Goal: Task Accomplishment & Management: Complete application form

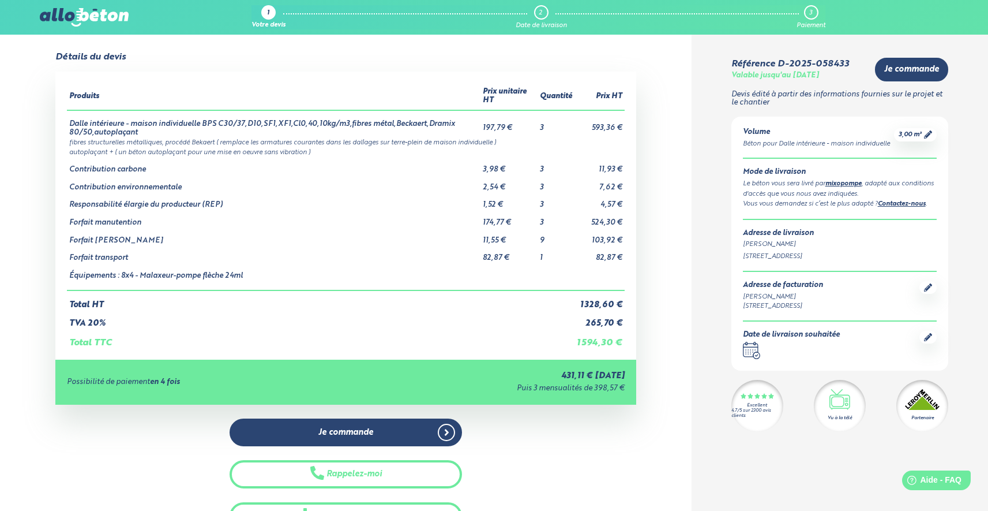
click at [766, 92] on p "Devis édité à partir des informations fournies sur le projet et le chantier" at bounding box center [840, 99] width 217 height 17
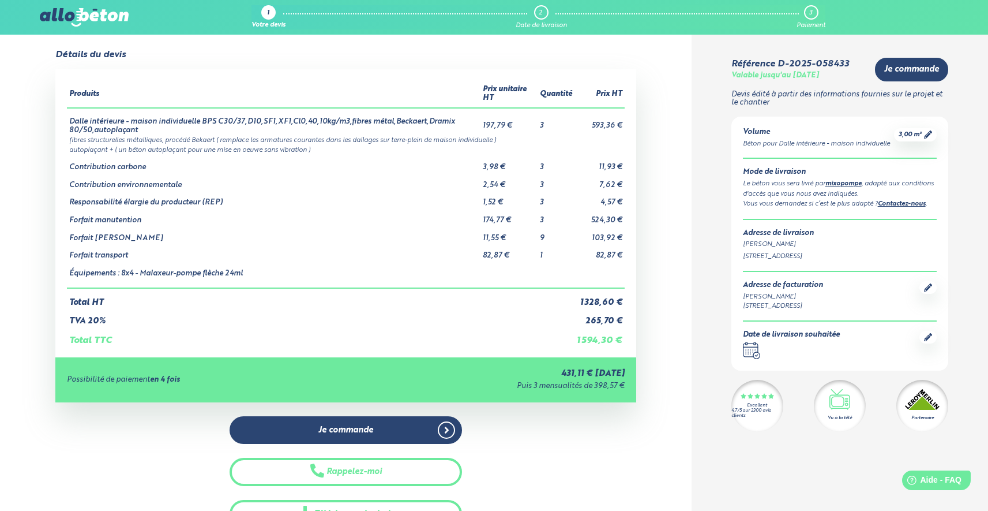
scroll to position [133, 0]
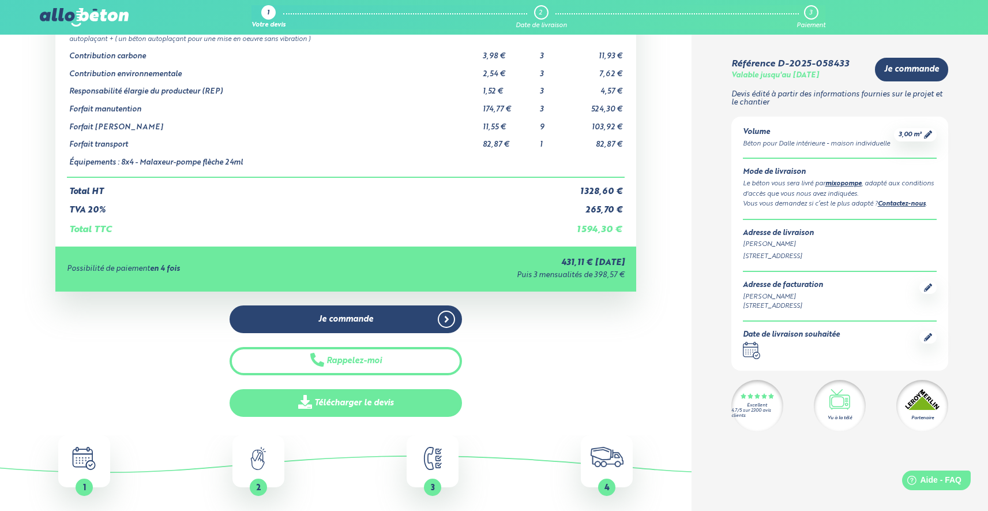
click at [376, 402] on link "Télécharger le devis" at bounding box center [346, 403] width 232 height 28
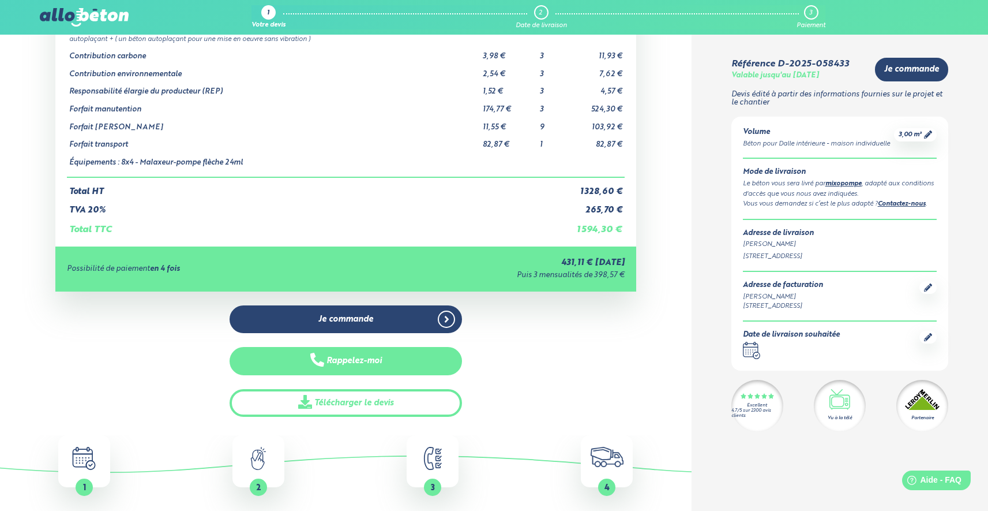
click at [389, 361] on button "Rappelez-moi" at bounding box center [346, 361] width 232 height 28
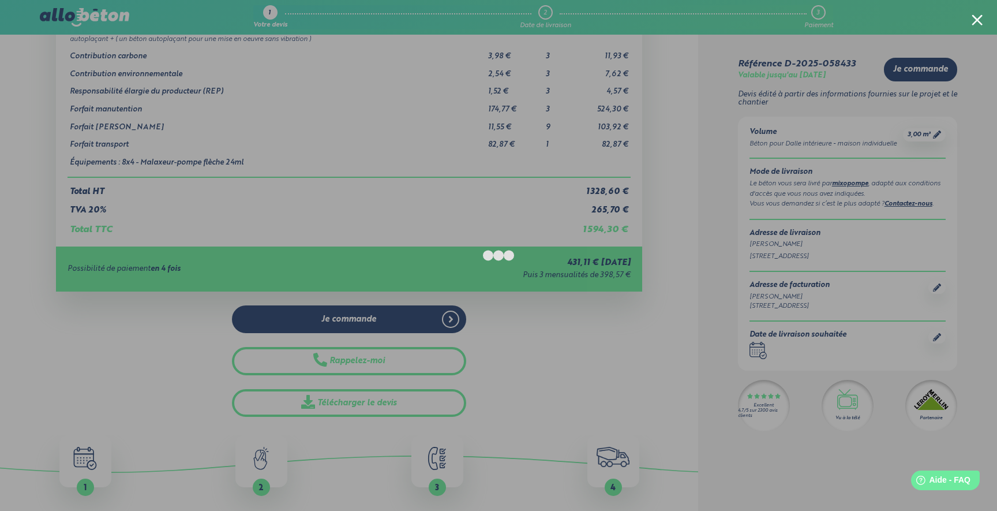
click at [815, 163] on div at bounding box center [498, 255] width 997 height 511
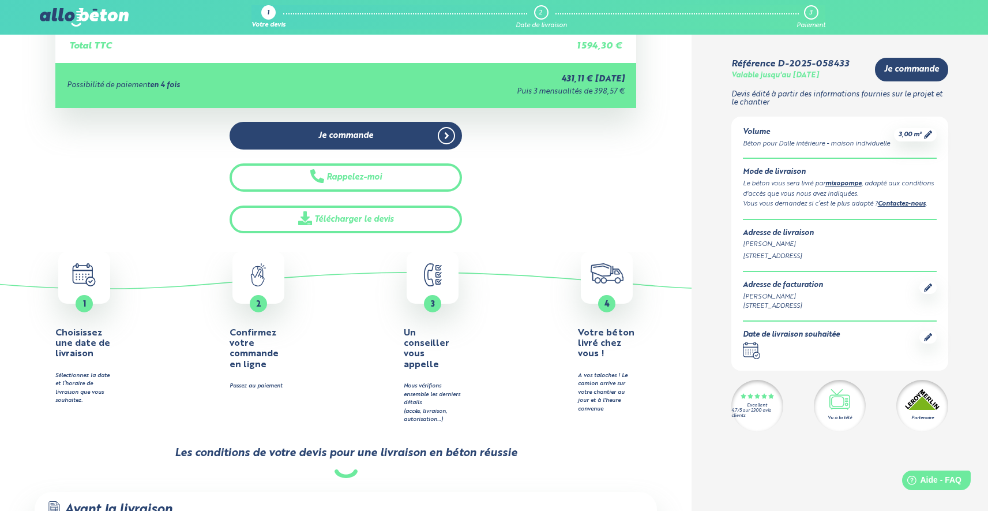
scroll to position [343, 0]
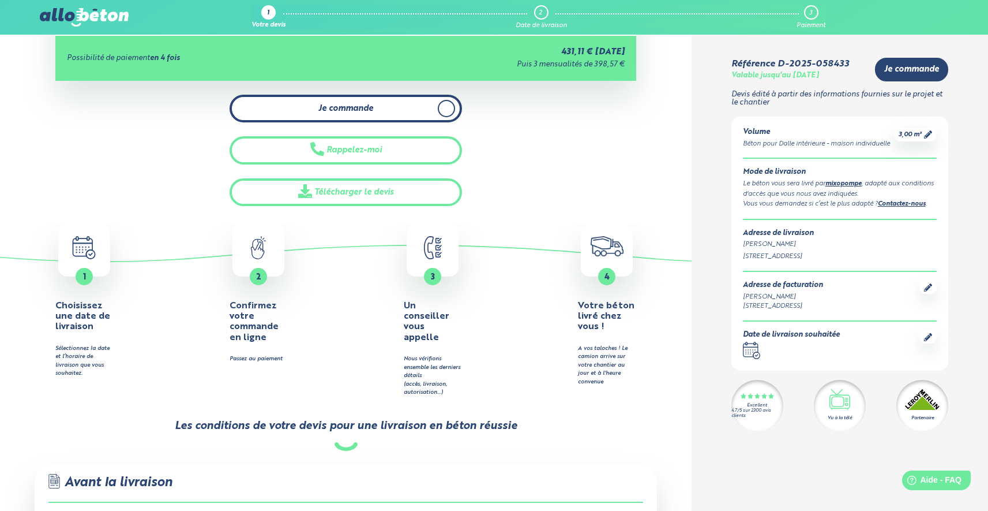
click at [449, 114] on span at bounding box center [446, 108] width 17 height 17
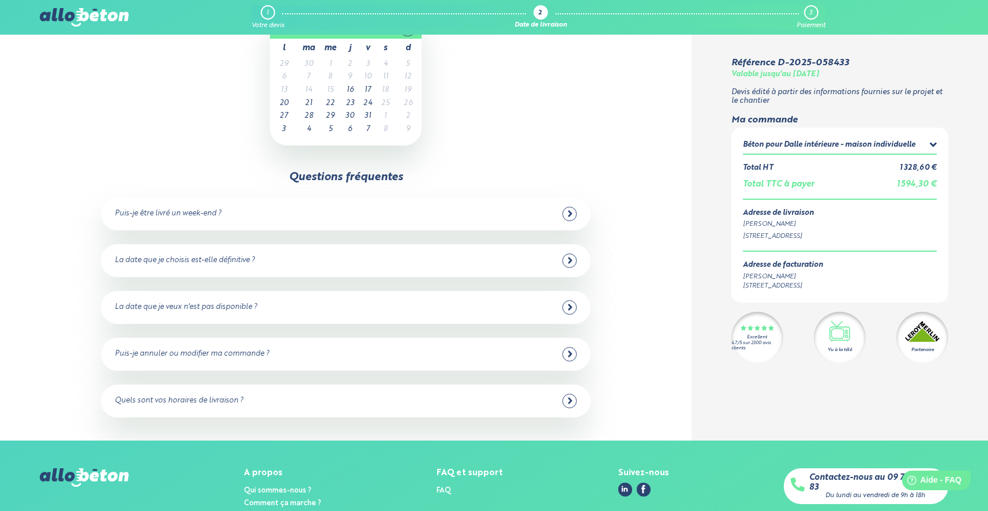
scroll to position [72, 0]
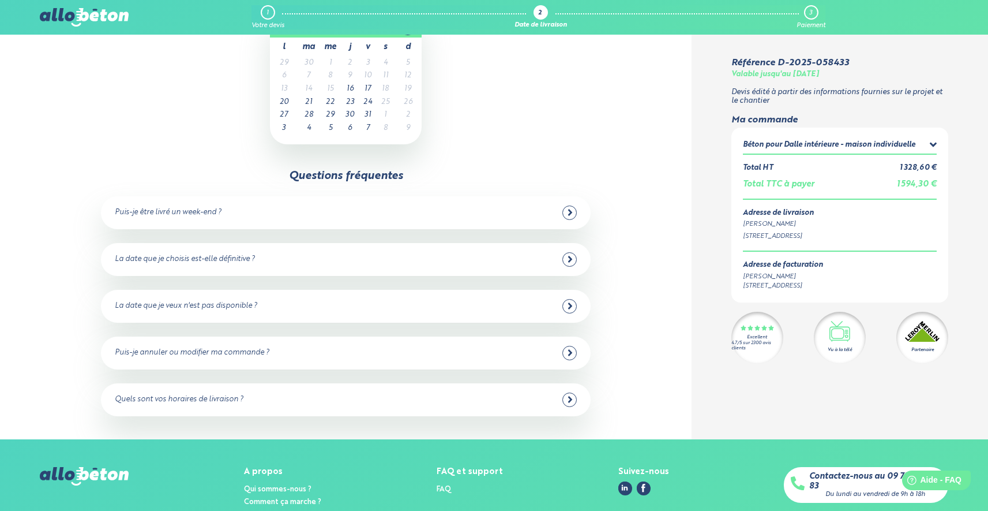
click at [273, 249] on div "La date que je choisis est-elle définitive ? Oui dans 98% des cas ! Vous pouvez…" at bounding box center [346, 259] width 490 height 33
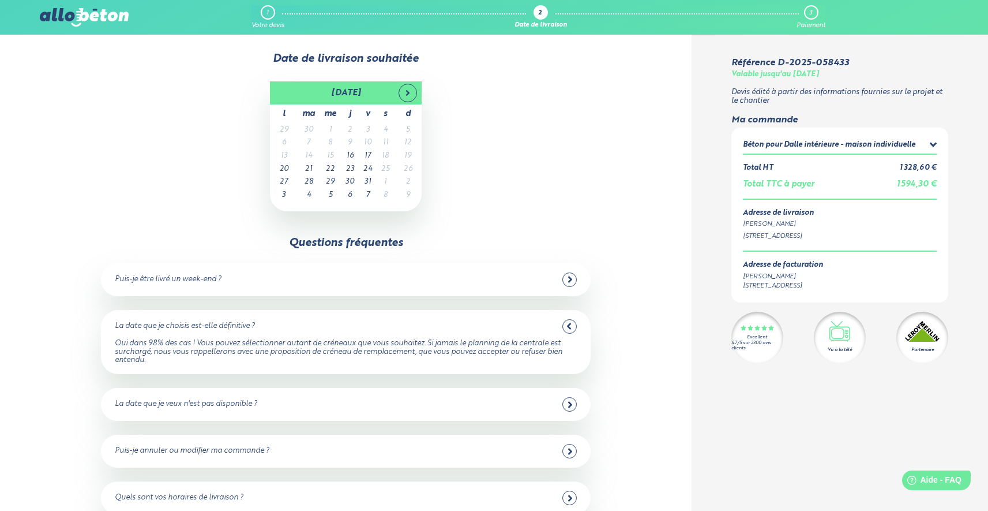
scroll to position [0, 0]
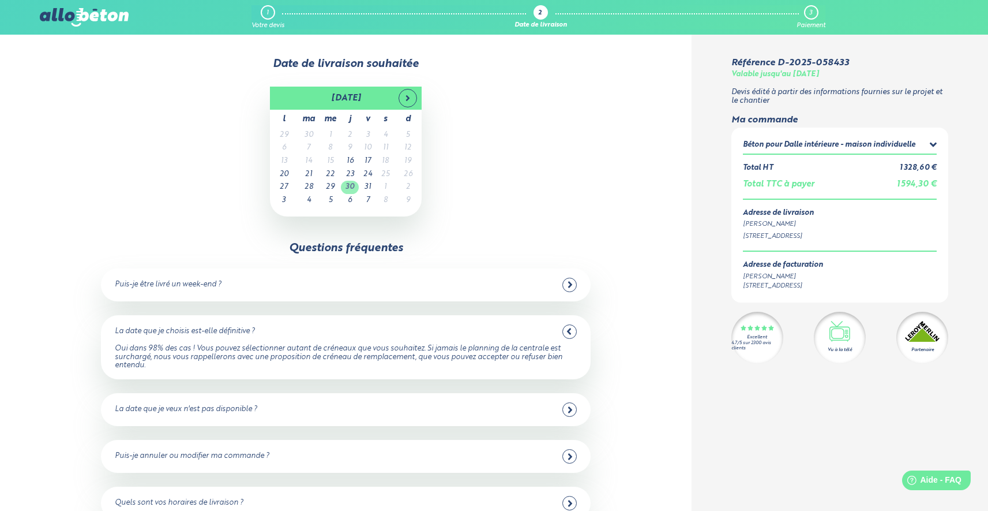
click at [351, 186] on td "30" at bounding box center [350, 187] width 18 height 13
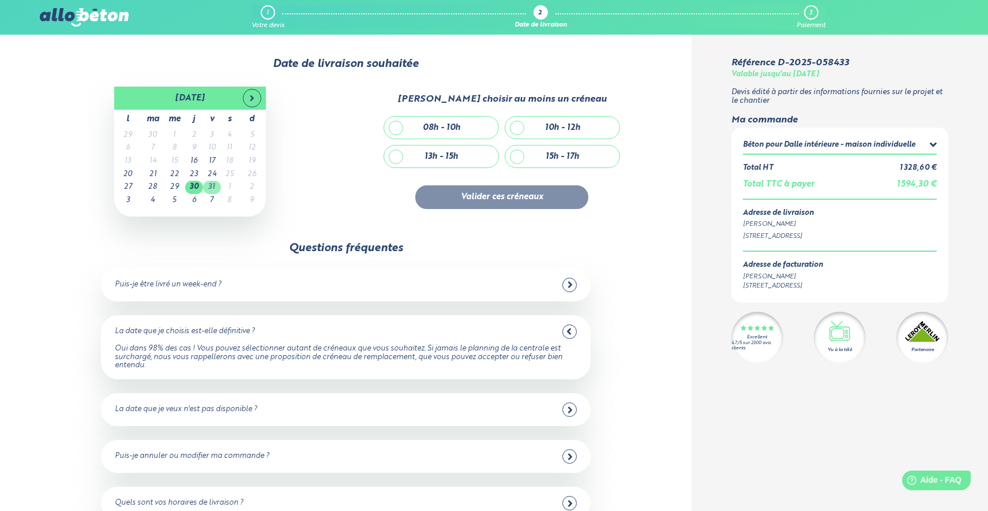
click at [212, 187] on td "31" at bounding box center [212, 187] width 18 height 13
click at [438, 123] on div "08h - 10h" at bounding box center [441, 128] width 37 height 10
checkbox input "true"
click at [554, 125] on div "10h - 12h" at bounding box center [562, 128] width 35 height 10
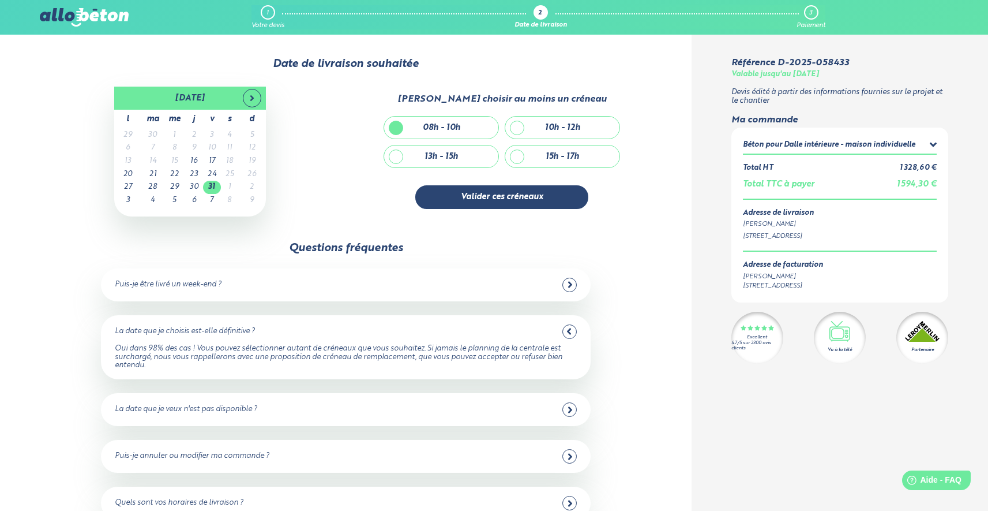
checkbox input "true"
click at [434, 145] on div "13h - 15h" at bounding box center [441, 156] width 114 height 22
checkbox input "true"
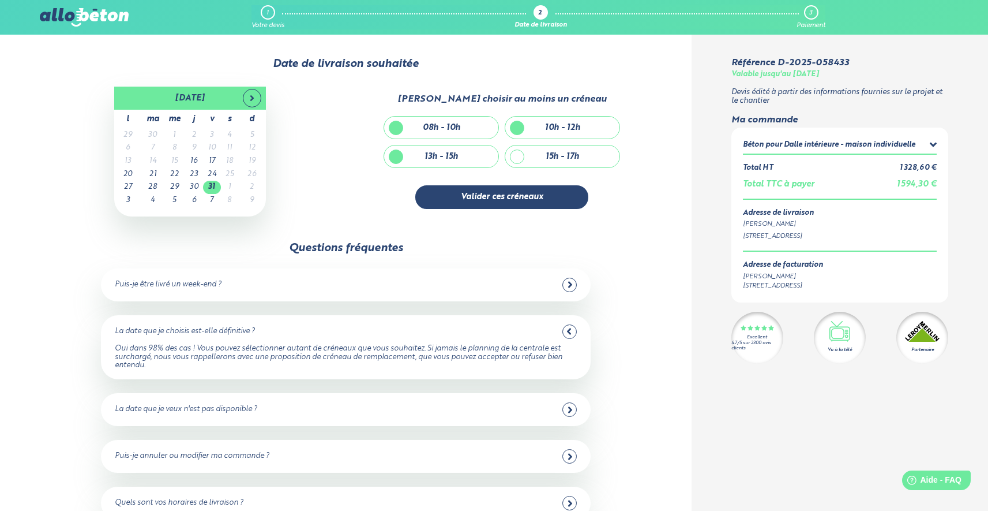
click at [565, 155] on div "15h - 17h" at bounding box center [562, 157] width 33 height 10
checkbox input "true"
click at [552, 119] on div "10h - 12h" at bounding box center [562, 128] width 114 height 22
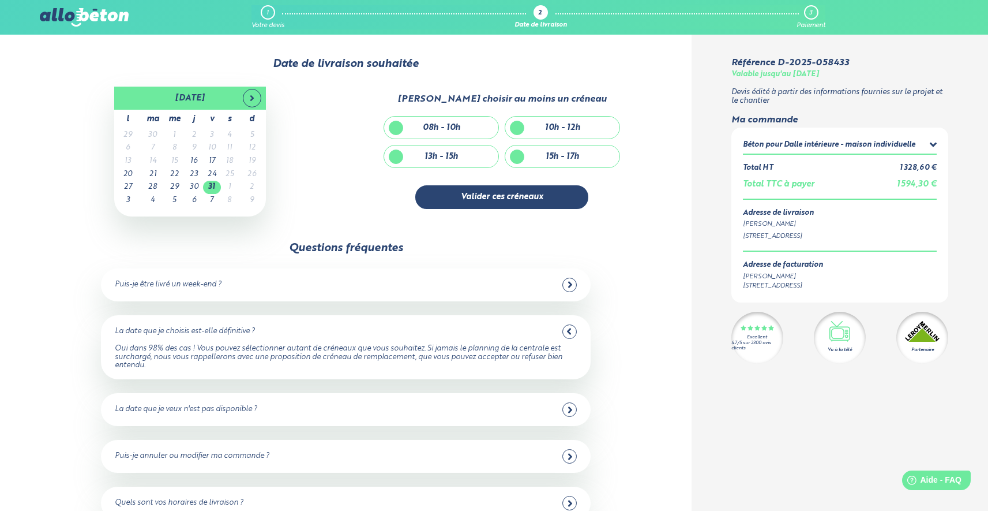
checkbox input "false"
click at [469, 132] on div "08h - 10h" at bounding box center [441, 128] width 114 height 22
checkbox input "false"
click at [458, 155] on div "13h - 15h" at bounding box center [441, 156] width 114 height 22
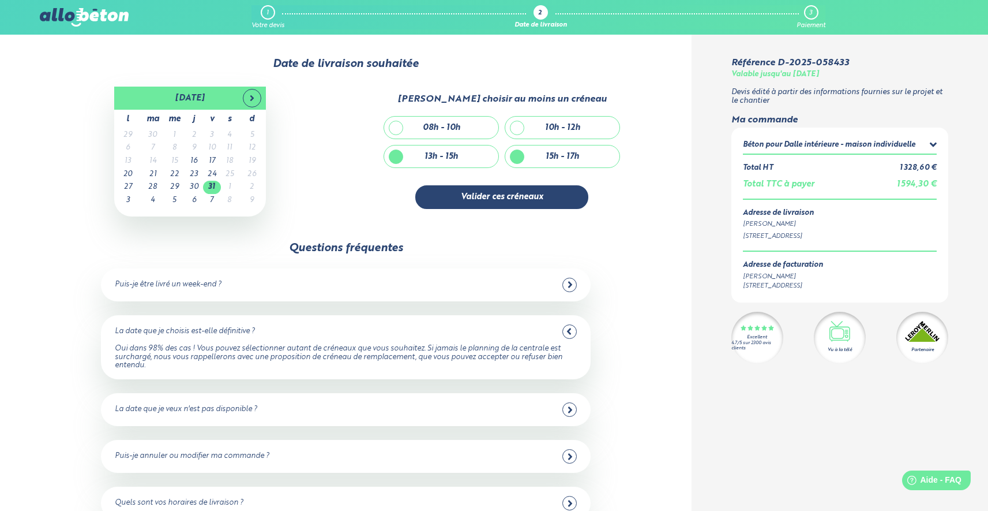
checkbox input "false"
click at [580, 155] on div "15h - 17h" at bounding box center [562, 156] width 114 height 22
checkbox input "false"
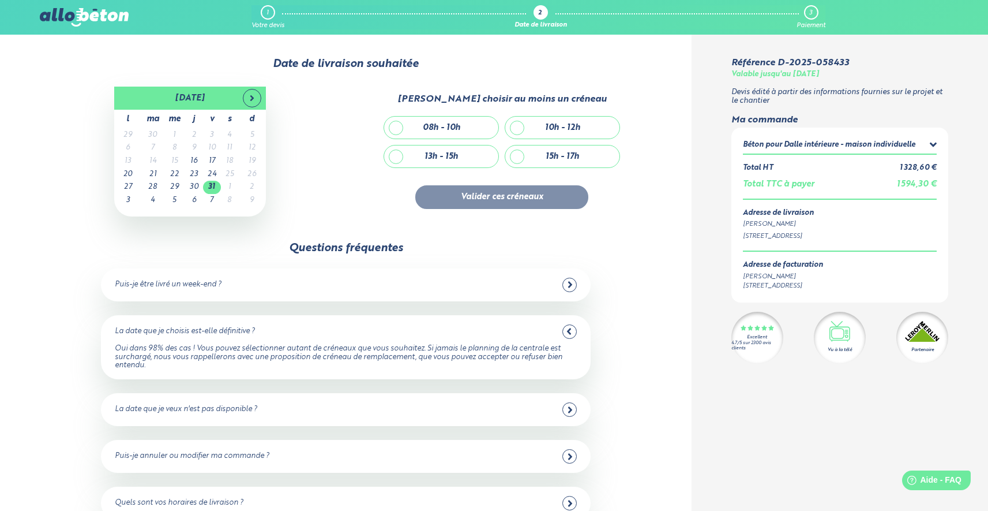
click at [265, 18] on div "1" at bounding box center [268, 12] width 14 height 14
